Goal: Transaction & Acquisition: Download file/media

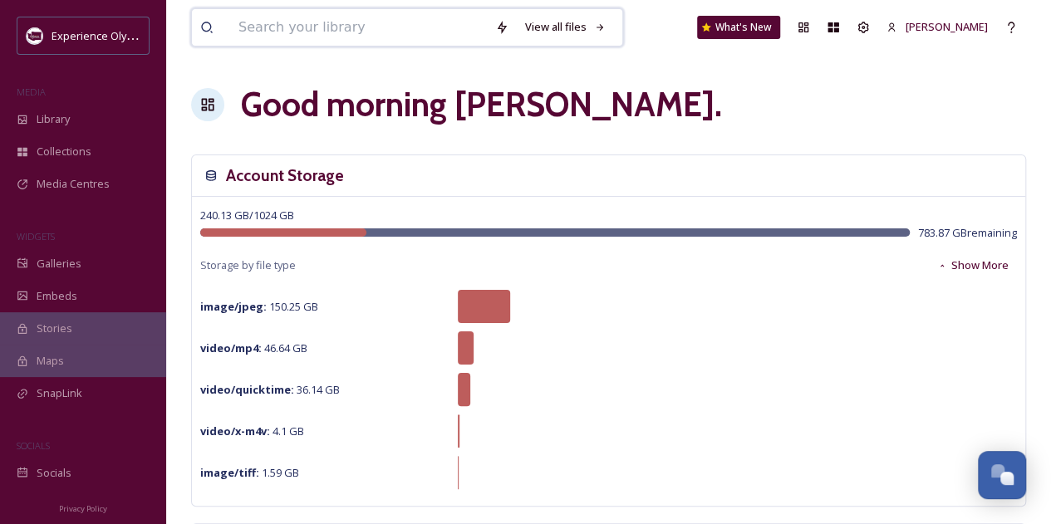
click at [359, 27] on input at bounding box center [358, 27] width 257 height 37
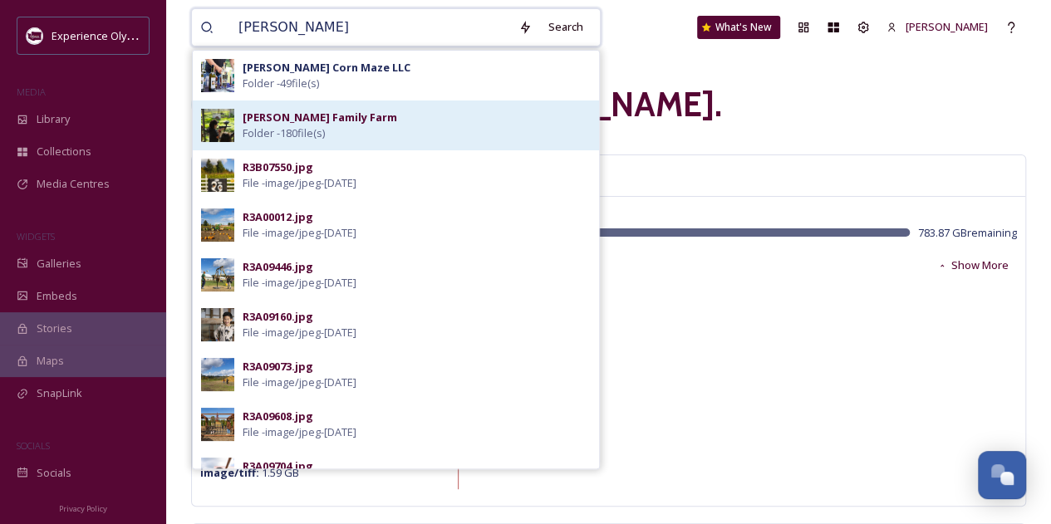
type input "[PERSON_NAME]"
click at [342, 140] on div "[PERSON_NAME] Family Farm Folder - 180 file(s)" at bounding box center [417, 126] width 348 height 32
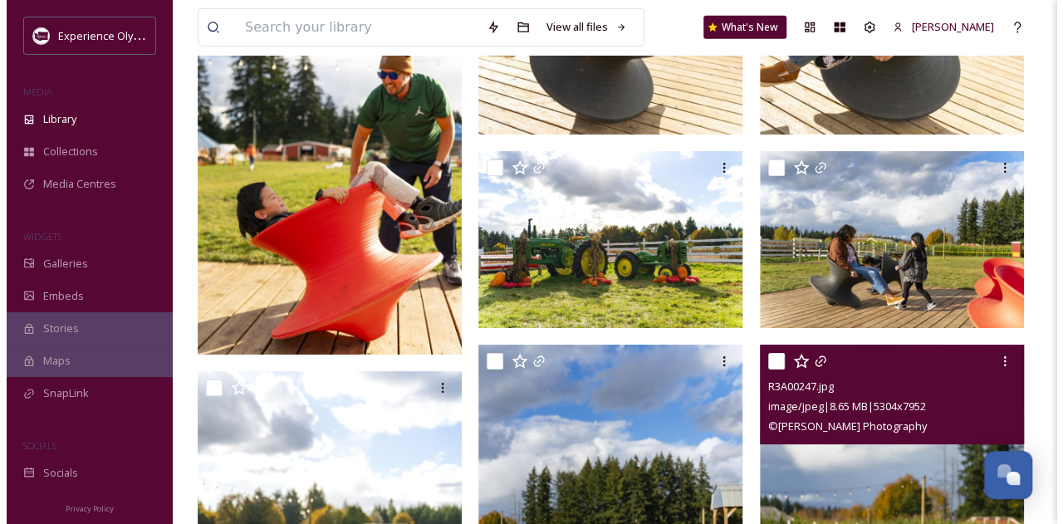
scroll to position [5744, 0]
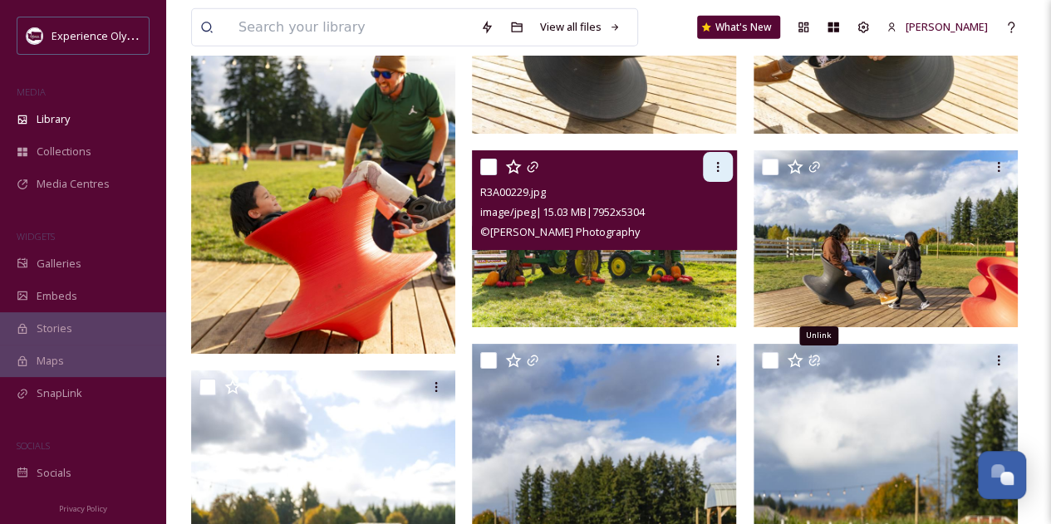
click at [717, 164] on icon at bounding box center [717, 166] width 13 height 13
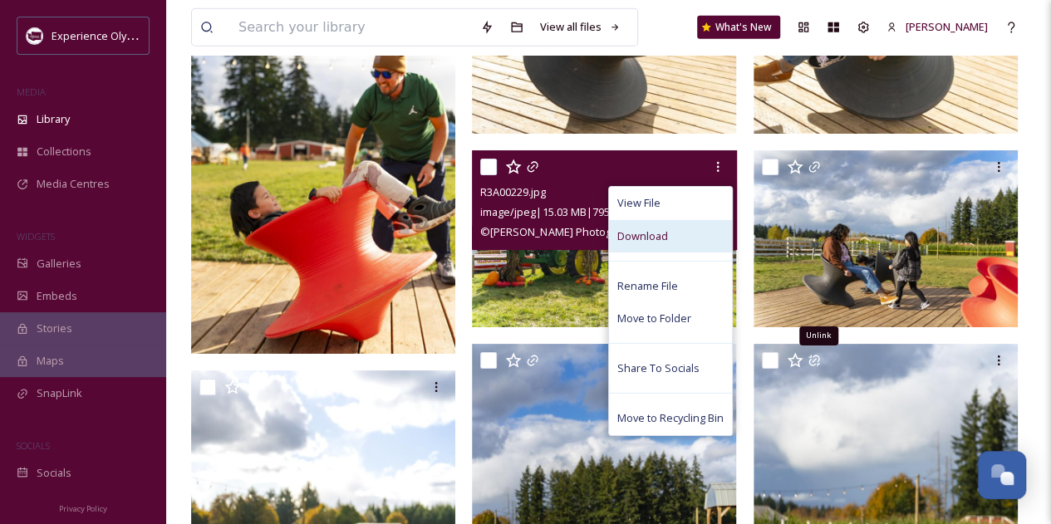
click at [667, 234] on div "Download" at bounding box center [670, 236] width 123 height 32
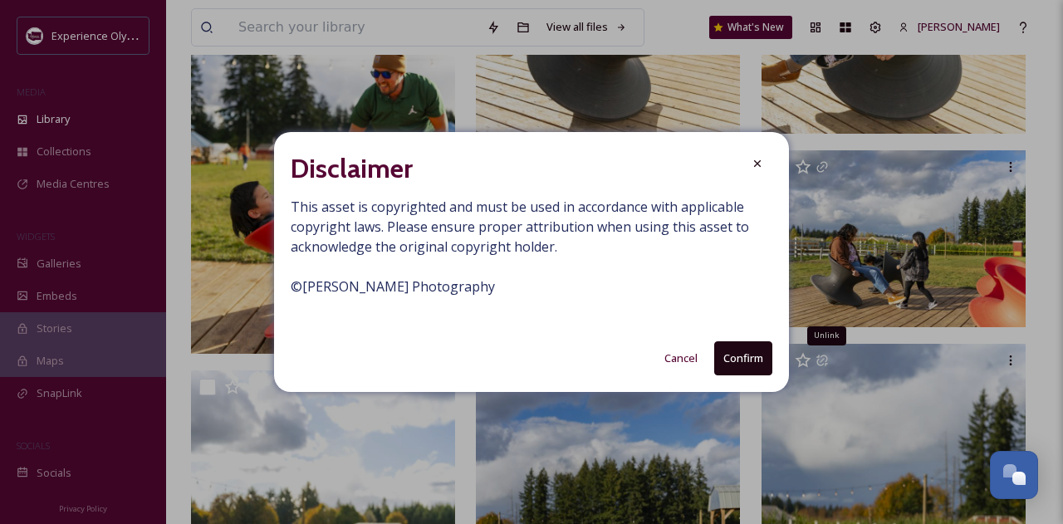
click at [744, 352] on button "Confirm" at bounding box center [743, 358] width 58 height 34
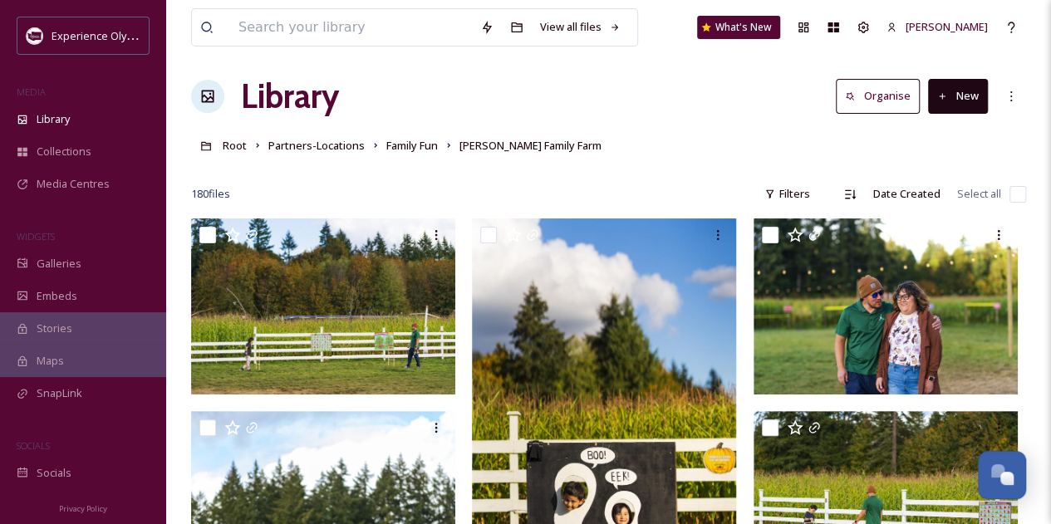
scroll to position [0, 0]
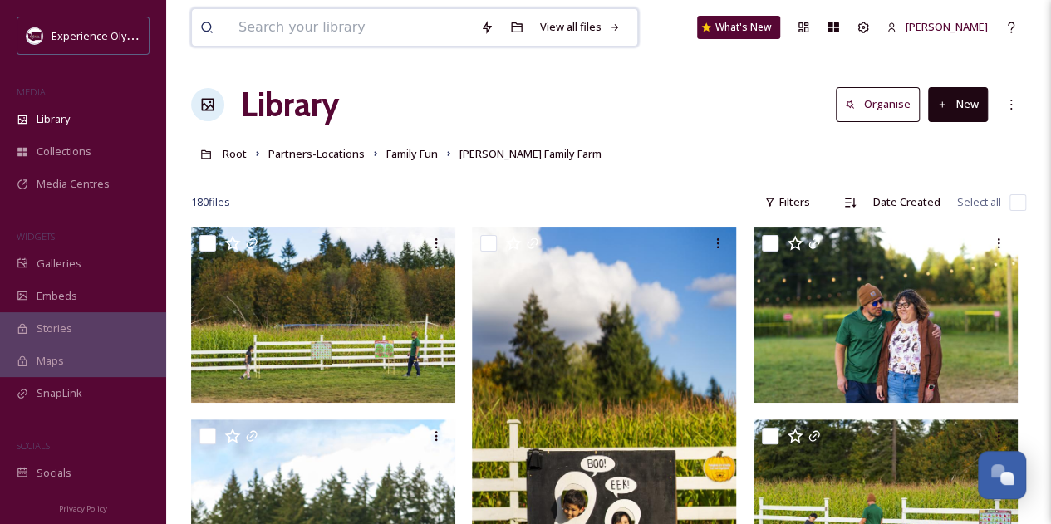
click at [349, 22] on input at bounding box center [351, 27] width 242 height 37
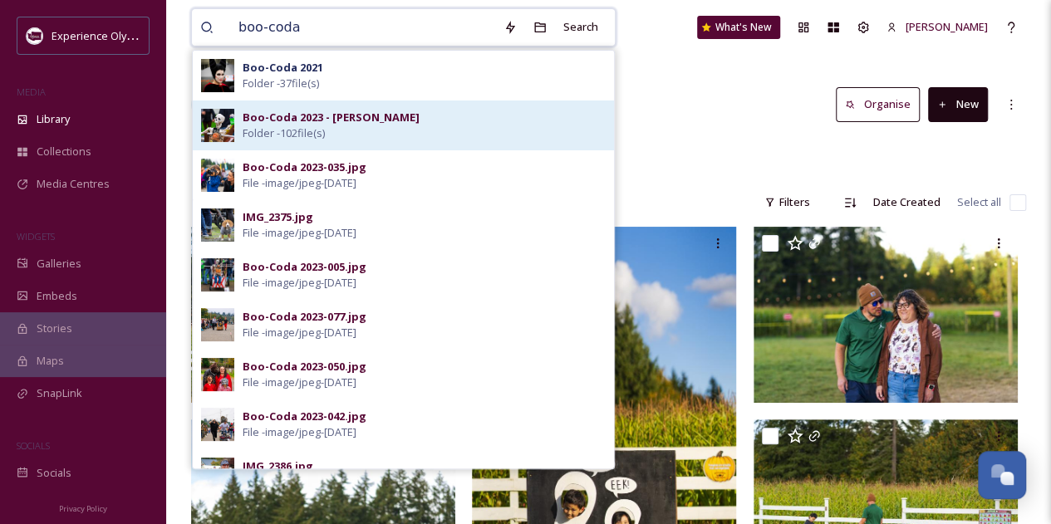
type input "boo-coda"
click at [313, 119] on strong "Boo-Coda 2023 - [PERSON_NAME]" at bounding box center [331, 117] width 177 height 15
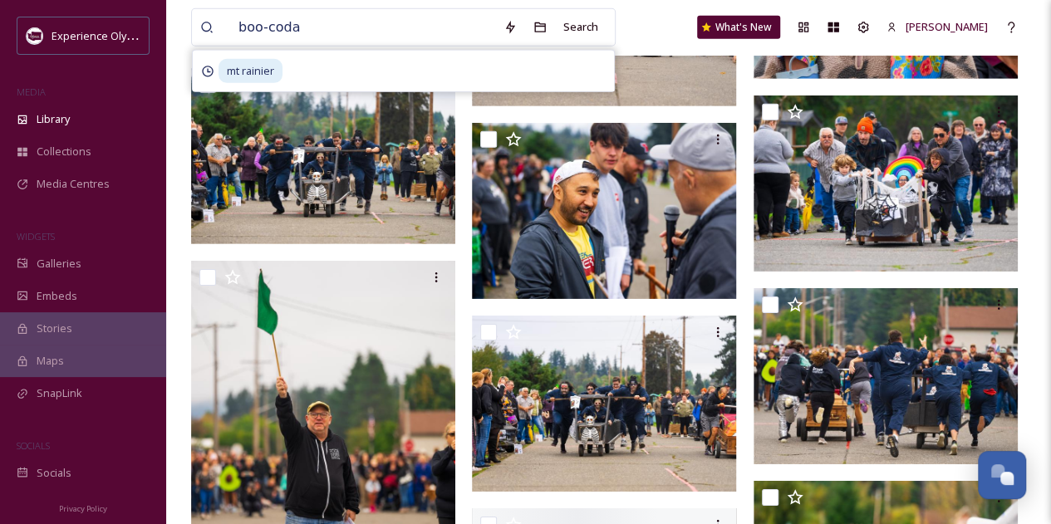
scroll to position [2239, 0]
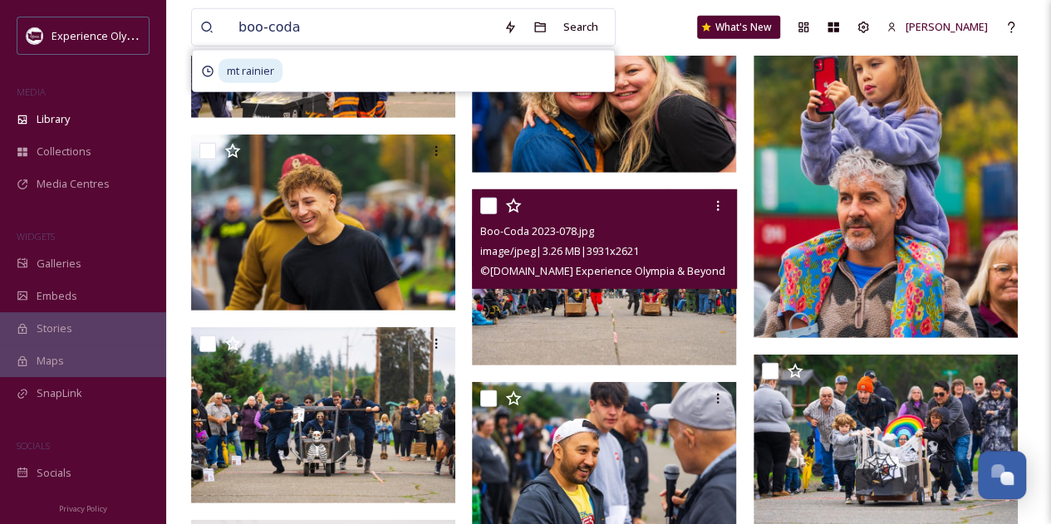
click at [621, 297] on img at bounding box center [604, 277] width 264 height 176
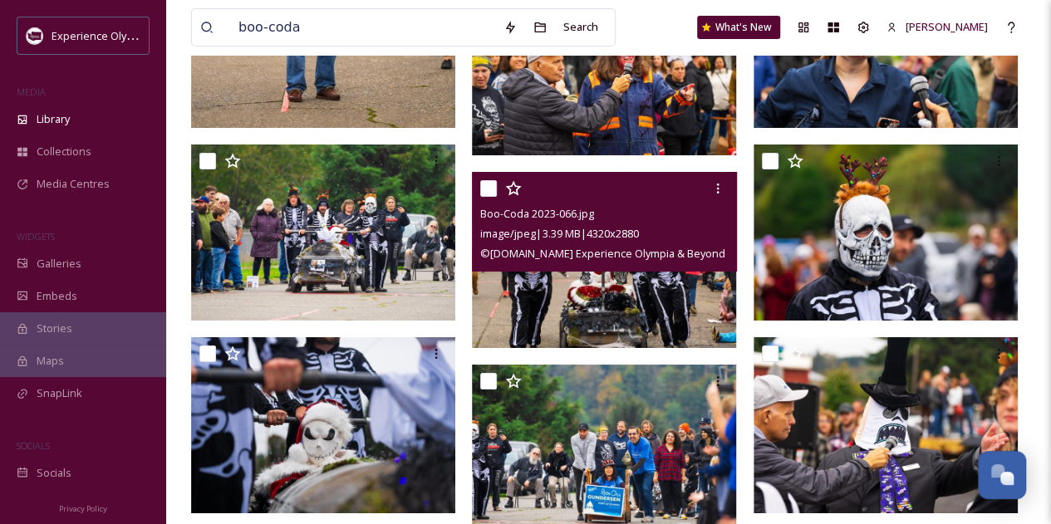
scroll to position [2697, 0]
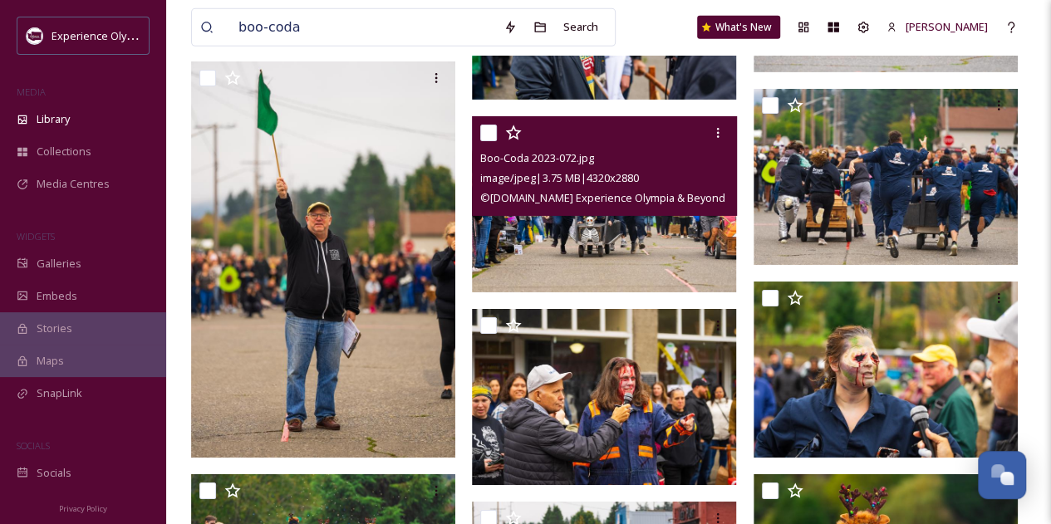
click at [615, 237] on img at bounding box center [604, 204] width 264 height 176
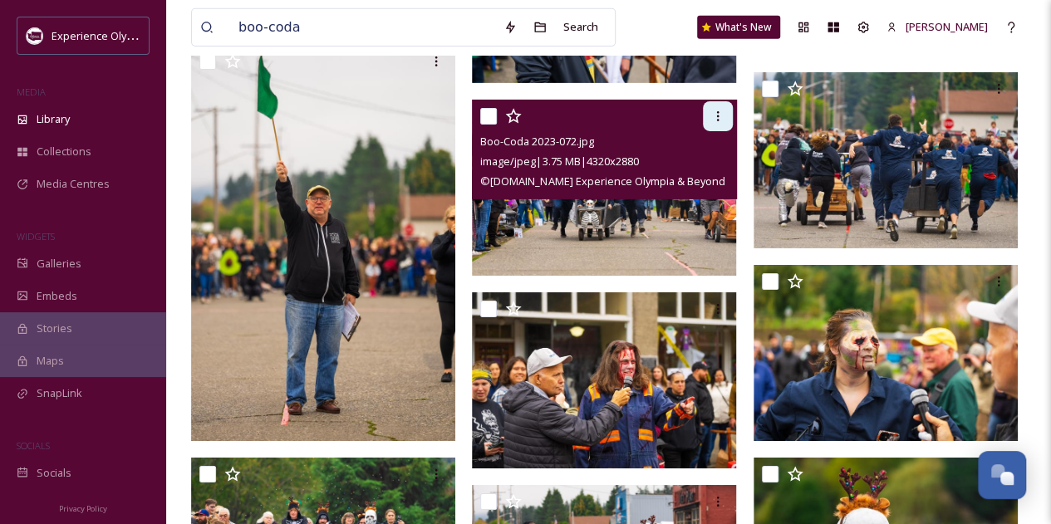
click at [713, 120] on icon at bounding box center [717, 116] width 13 height 13
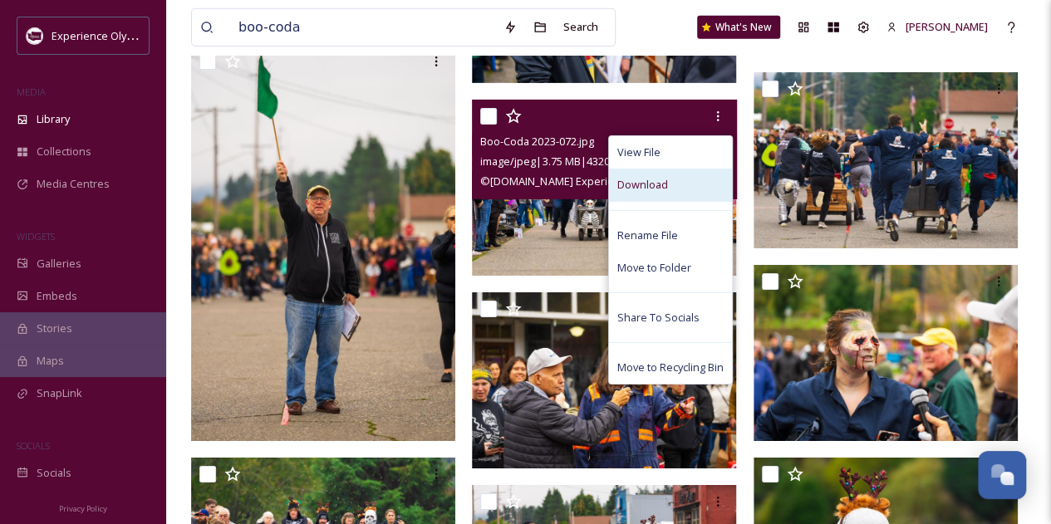
click at [669, 185] on div "Download" at bounding box center [670, 185] width 123 height 32
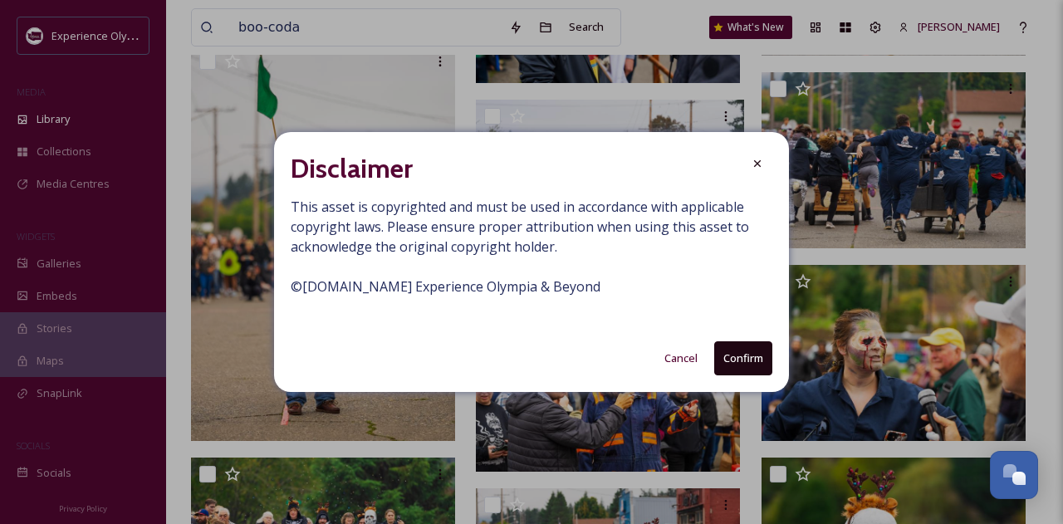
click at [725, 355] on button "Confirm" at bounding box center [743, 358] width 58 height 34
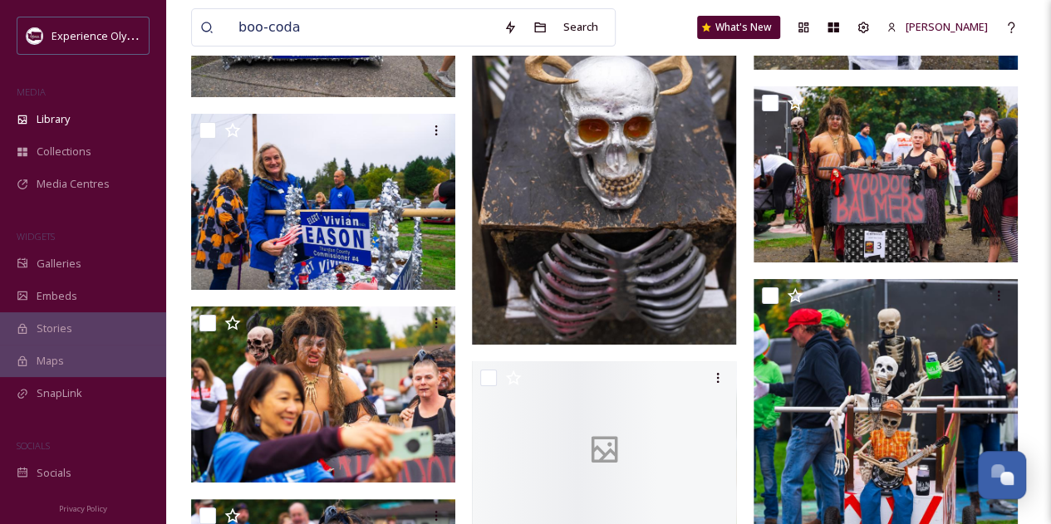
scroll to position [6582, 0]
